Goal: Task Accomplishment & Management: Use online tool/utility

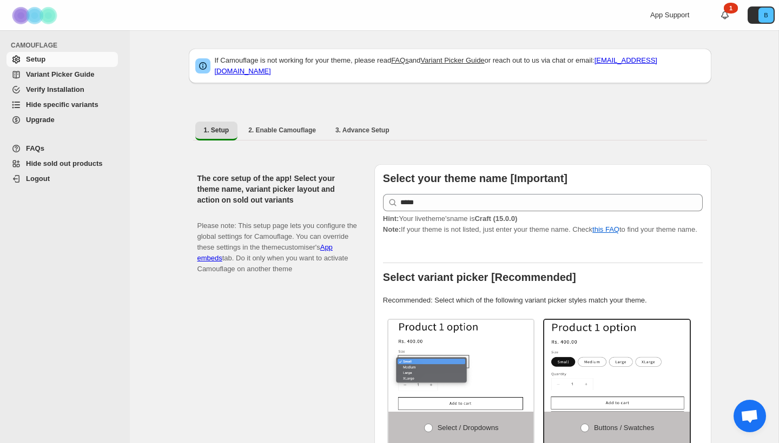
click at [54, 107] on span "Hide specific variants" at bounding box center [62, 105] width 72 height 8
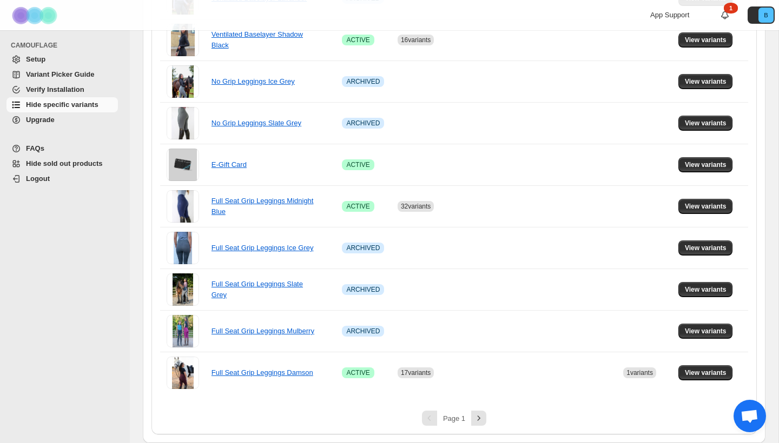
scroll to position [667, 0]
click at [481, 425] on button "Next" at bounding box center [478, 418] width 15 height 15
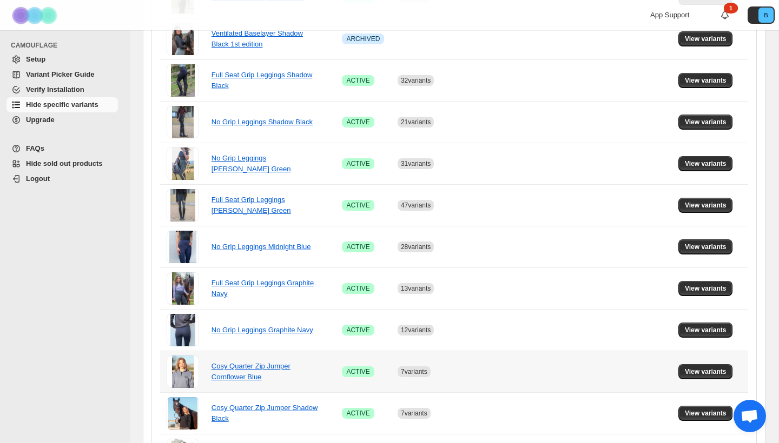
scroll to position [461, 0]
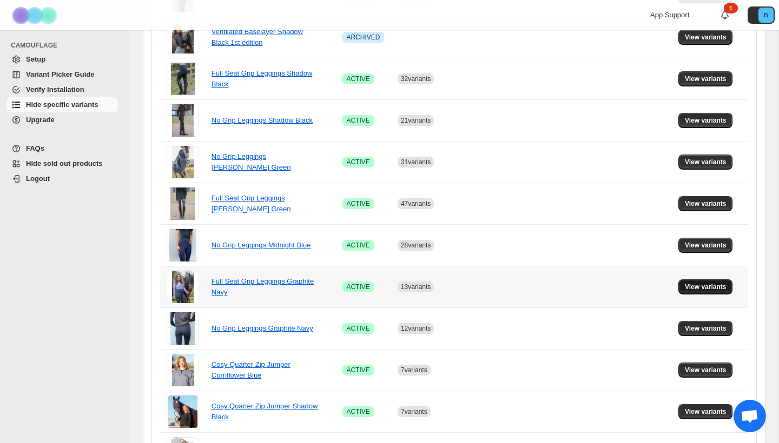
click at [708, 287] on span "View variants" at bounding box center [706, 287] width 42 height 9
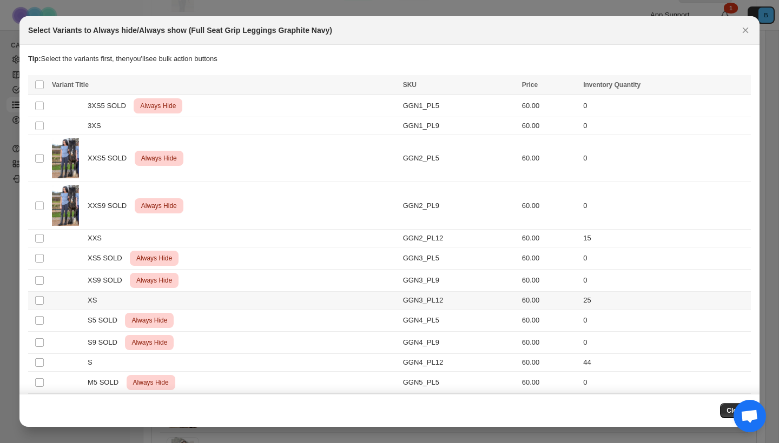
scroll to position [0, 0]
click at [745, 29] on icon "Close" at bounding box center [745, 30] width 11 height 11
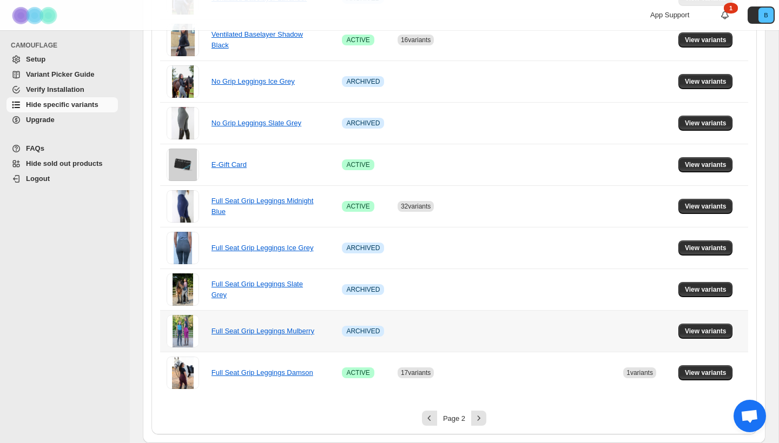
scroll to position [667, 0]
click at [475, 420] on icon "Next" at bounding box center [478, 418] width 11 height 11
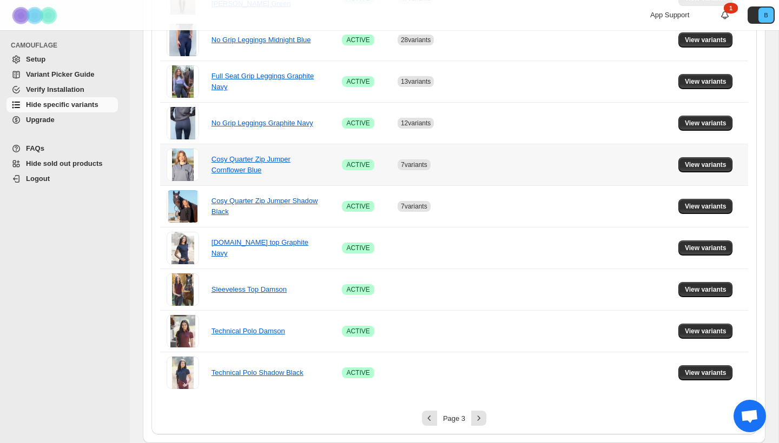
scroll to position [573, 0]
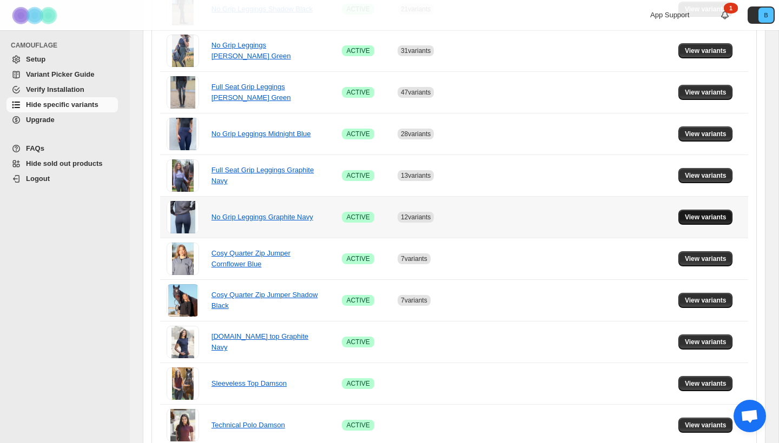
click at [688, 217] on span "View variants" at bounding box center [706, 217] width 42 height 9
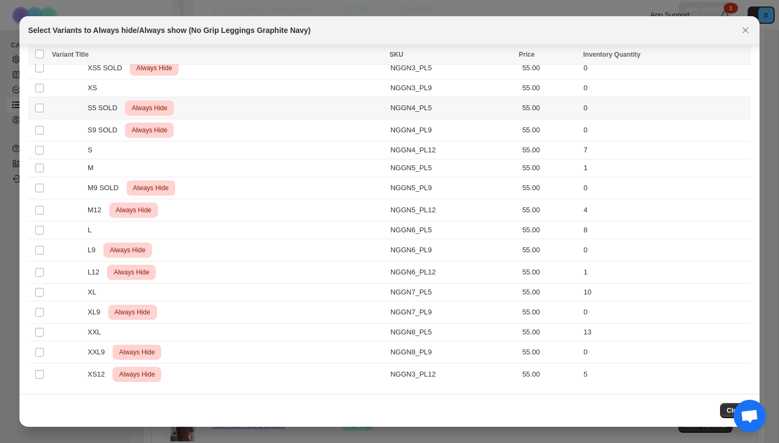
scroll to position [100, 0]
click at [35, 375] on span ":r16:" at bounding box center [40, 375] width 10 height 10
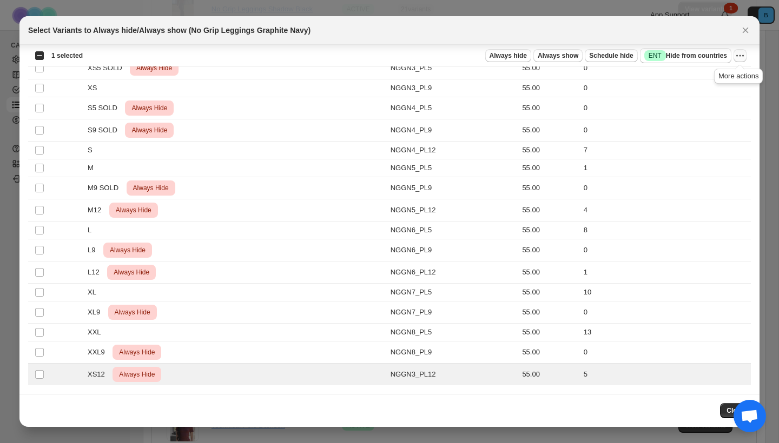
click at [744, 58] on icon "More actions" at bounding box center [739, 55] width 11 height 11
click at [707, 78] on span "Undo always hide" at bounding box center [689, 77] width 56 height 8
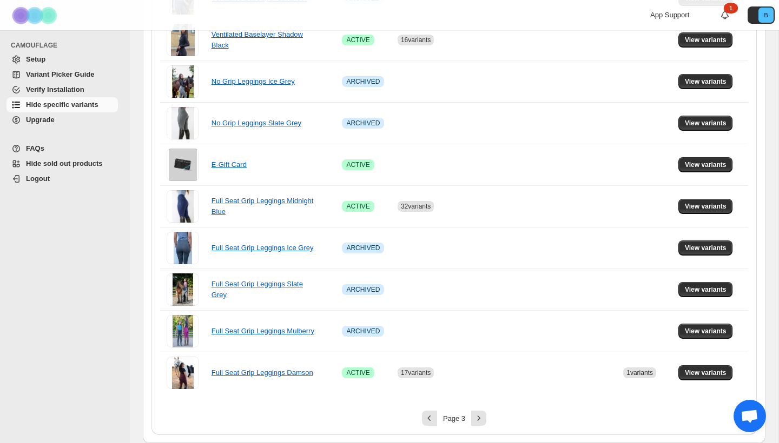
scroll to position [667, 0]
click at [480, 420] on icon "Next" at bounding box center [478, 418] width 11 height 11
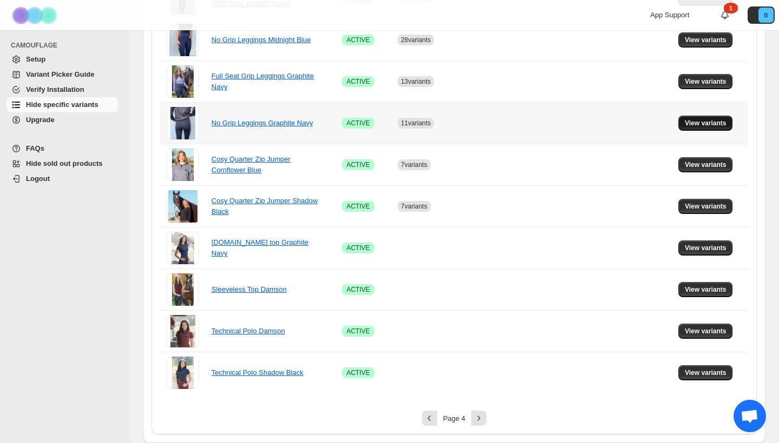
click at [693, 120] on span "View variants" at bounding box center [706, 123] width 42 height 9
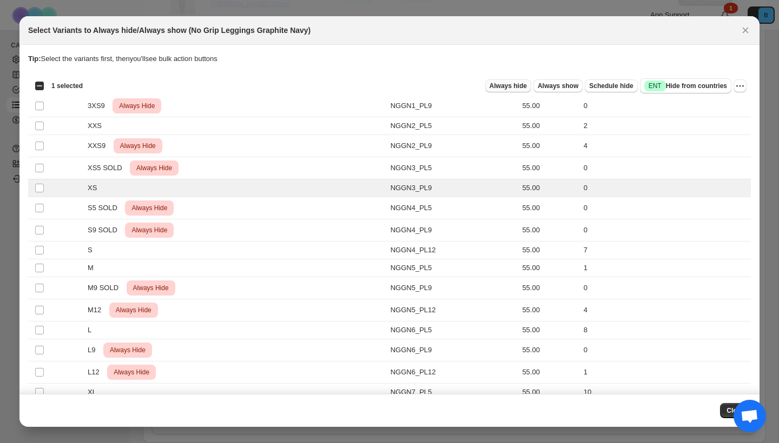
click at [507, 85] on span "Always hide" at bounding box center [507, 86] width 37 height 9
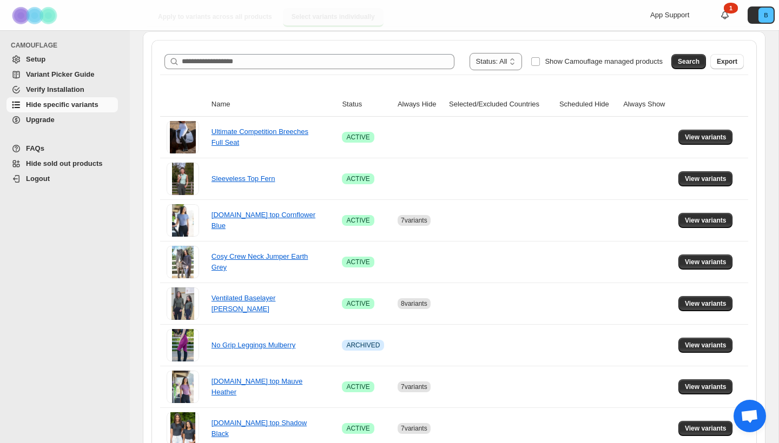
scroll to position [80, 0]
